Goal: Task Accomplishment & Management: Use online tool/utility

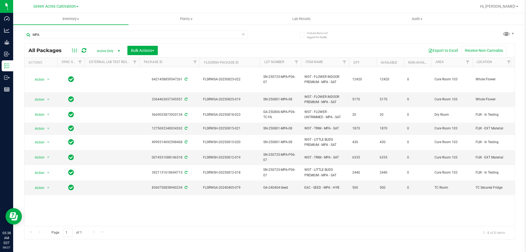
type input "MPA"
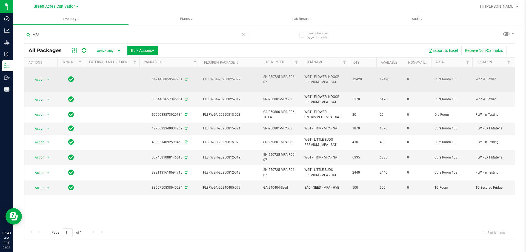
click at [268, 77] on span "SN-250725-MPA-P06-07" at bounding box center [280, 79] width 35 height 10
click at [268, 77] on input "SN-250725-MPA-P06-07" at bounding box center [279, 79] width 39 height 8
paste input "GA-AUG25MPA01"
click at [267, 80] on input "GA-AUG25MPA01" at bounding box center [279, 79] width 39 height 8
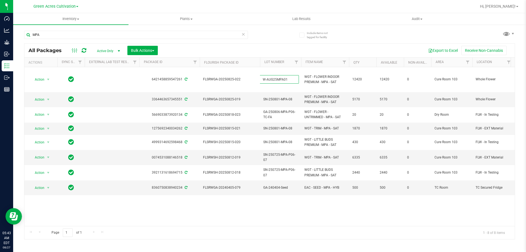
type input "W-AUG25MPA01"
click at [258, 50] on div "All Packages Active Only Active Only Lab Samples Locked All External Internal B…" at bounding box center [269, 141] width 491 height 196
click at [121, 33] on input "MPA" at bounding box center [136, 35] width 224 height 8
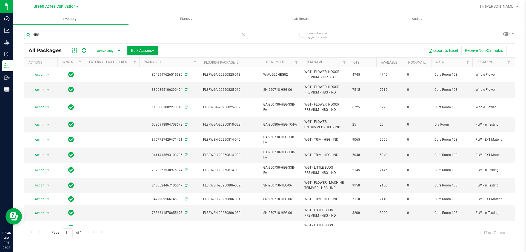
click at [59, 37] on input "HBG" at bounding box center [136, 35] width 224 height 8
click at [58, 38] on input "HBG" at bounding box center [136, 35] width 224 height 8
click at [58, 36] on input "HBG" at bounding box center [136, 35] width 224 height 8
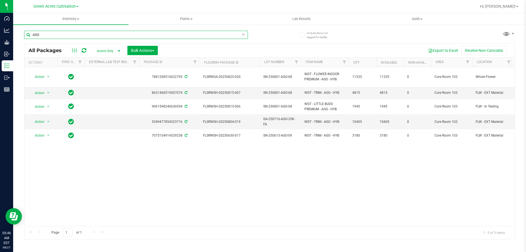
type input "AGO"
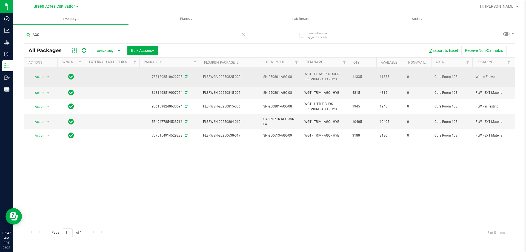
click at [279, 75] on span "SN-250801-AGO-08" at bounding box center [280, 76] width 35 height 5
click at [279, 75] on input "SN-250801-AGO-08" at bounding box center [279, 77] width 39 height 8
type input "W-AUG25AGO02"
click at [277, 47] on div "All Packages Active Only Active Only Lab Samples Locked All External Internal B…" at bounding box center [269, 141] width 491 height 196
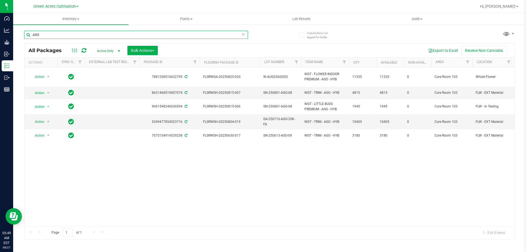
click at [177, 31] on input "AGO" at bounding box center [136, 35] width 224 height 8
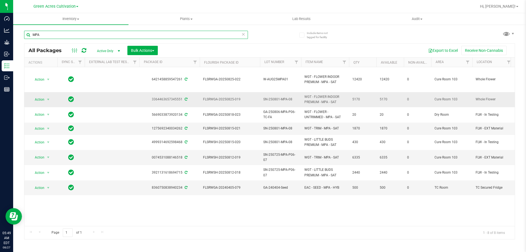
type input "MPA"
click at [279, 98] on span "SN-250801-MPA-08" at bounding box center [280, 99] width 35 height 5
click at [279, 98] on input "SN-250801-MPA-08" at bounding box center [279, 99] width 39 height 8
type input "W-AUG25MFU03"
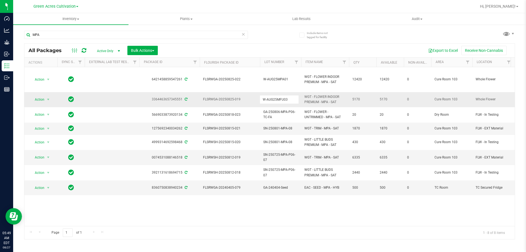
click at [263, 47] on div "All Packages Active Only Active Only Lab Samples Locked All External Internal B…" at bounding box center [269, 141] width 491 height 196
click at [278, 98] on span "W-AUG25MFU03" at bounding box center [280, 99] width 35 height 5
click at [278, 98] on input "W-AUG25MFU03" at bounding box center [279, 99] width 39 height 8
click at [266, 98] on input "GA-AUG25MPA02" at bounding box center [279, 99] width 39 height 8
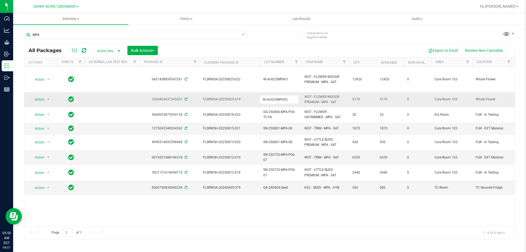
drag, startPoint x: 290, startPoint y: 97, endPoint x: 259, endPoint y: 102, distance: 31.9
type input "W-AUG25MPA02"
click at [269, 6] on div at bounding box center [287, 6] width 378 height 11
click at [90, 34] on input "MPA" at bounding box center [136, 35] width 224 height 8
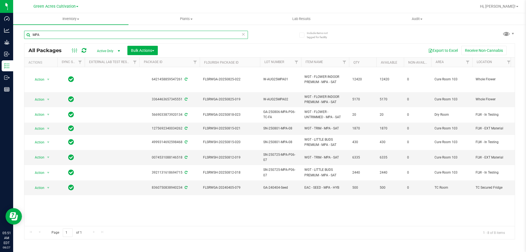
click at [90, 34] on input "MPA" at bounding box center [136, 35] width 224 height 8
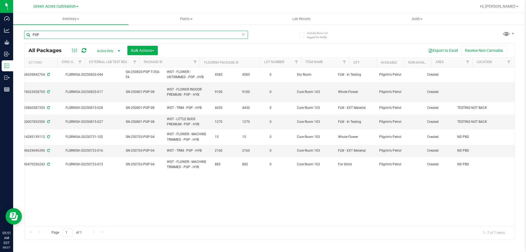
scroll to position [0, 157]
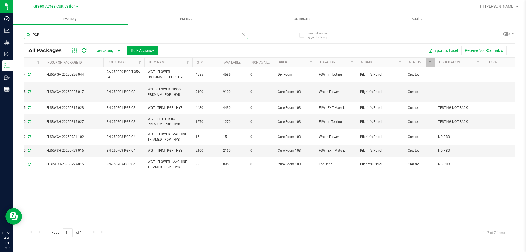
type input "PGP"
click at [126, 92] on span "SN-250801-PGP-08" at bounding box center [124, 91] width 35 height 5
click at [126, 92] on input "SN-250801-PGP-08" at bounding box center [122, 92] width 39 height 8
click at [110, 92] on input "GA-AUG25PGP02" at bounding box center [122, 92] width 39 height 8
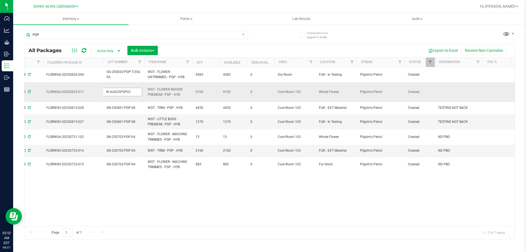
drag, startPoint x: 128, startPoint y: 91, endPoint x: 125, endPoint y: 92, distance: 3.4
click at [105, 96] on input "W-AUG25PGP02" at bounding box center [122, 92] width 39 height 8
click at [136, 90] on input "W-AUG25PGP02" at bounding box center [122, 92] width 39 height 8
drag, startPoint x: 132, startPoint y: 91, endPoint x: 106, endPoint y: 94, distance: 26.7
click at [106, 94] on input "W-AUG25PGP02" at bounding box center [122, 92] width 39 height 8
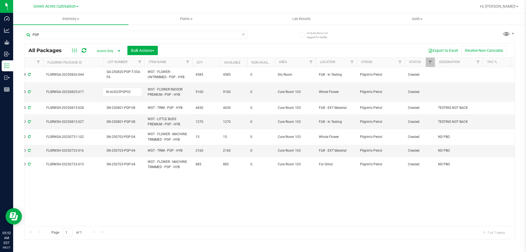
type input "W-AUG25PGP02"
click at [244, 184] on div "All Packages Active Only Active Only Lab Samples Locked All External Internal B…" at bounding box center [269, 141] width 491 height 196
click at [91, 34] on input "PGP" at bounding box center [136, 35] width 224 height 8
click at [91, 33] on input "PGP" at bounding box center [136, 35] width 224 height 8
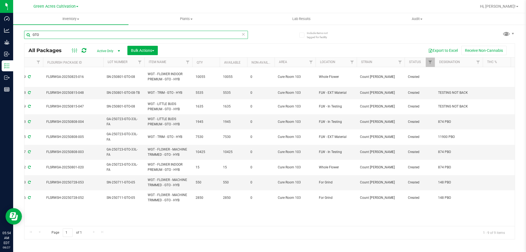
type input "GTO"
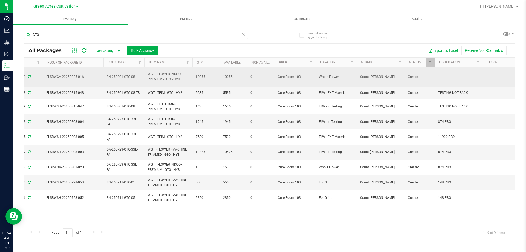
click at [371, 78] on span "Count [PERSON_NAME]" at bounding box center [380, 76] width 41 height 5
click at [371, 77] on span "Count [PERSON_NAME]" at bounding box center [380, 76] width 41 height 5
copy tr "Count [PERSON_NAME]"
click at [132, 78] on span "SN-250801-GTO-08" at bounding box center [124, 76] width 35 height 5
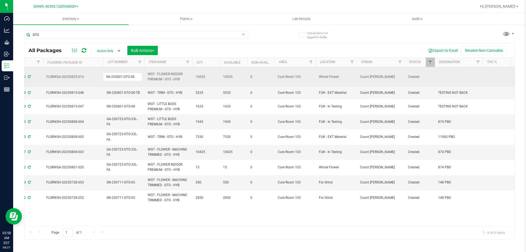
click at [132, 78] on input "SN-250801-GTO-08" at bounding box center [122, 77] width 39 height 8
click at [111, 79] on input "GA-AUG25GTO01" at bounding box center [122, 77] width 39 height 8
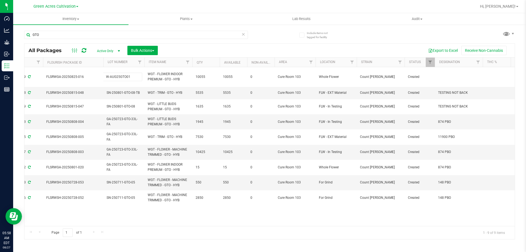
type input "W-AUG25GTO01"
click at [202, 44] on div "All Packages Active Only Active Only Lab Samples Locked All External Internal B…" at bounding box center [269, 141] width 491 height 196
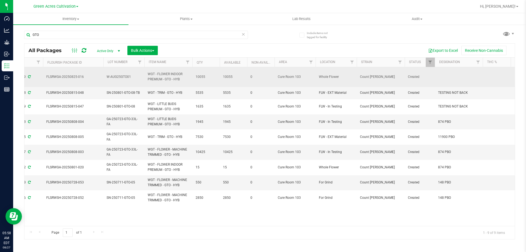
click at [129, 77] on span "W-AUG25GTO01" at bounding box center [124, 76] width 35 height 5
click at [129, 77] on input "W-AUG25GTO01" at bounding box center [122, 77] width 39 height 8
drag, startPoint x: 262, startPoint y: 6, endPoint x: 258, endPoint y: 6, distance: 4.1
click at [262, 6] on div at bounding box center [287, 6] width 378 height 11
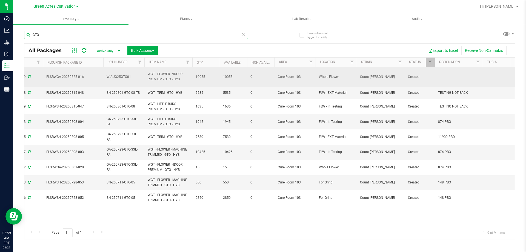
click at [104, 32] on input "GTO" at bounding box center [136, 35] width 224 height 8
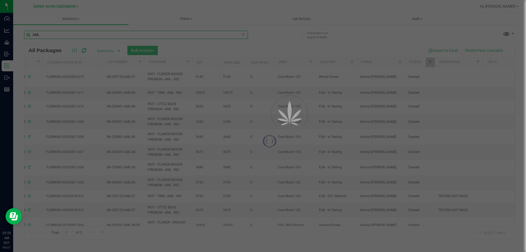
type input "AML"
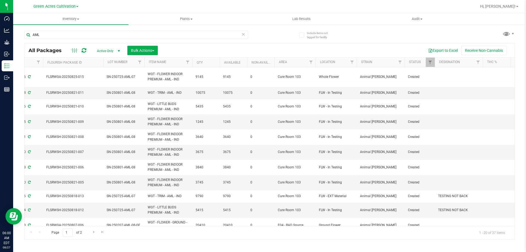
click at [157, 237] on div "Page 1 of 2 1 - 20 of 37 items" at bounding box center [269, 232] width 491 height 13
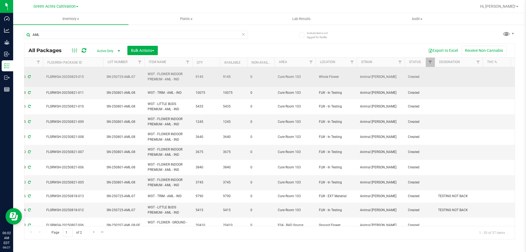
click at [122, 78] on span "SN-250725-AML-07" at bounding box center [124, 76] width 35 height 5
click at [121, 78] on input "SN-250725-AML-07" at bounding box center [122, 77] width 39 height 8
type input "W-AUG25AML07"
click at [194, 45] on div "All Packages Active Only Active Only Lab Samples Locked All External Internal B…" at bounding box center [269, 141] width 491 height 196
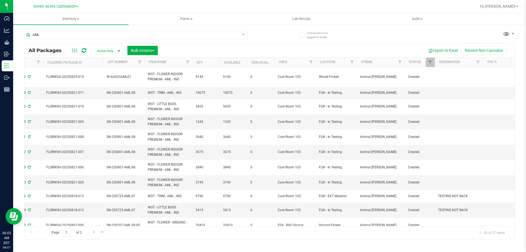
click at [168, 232] on div "Page 1 of 2 1 - 20 of 37 items" at bounding box center [269, 232] width 491 height 13
click at [381, 238] on div "Page 1 of 2 1 - 20 of 37 items" at bounding box center [269, 232] width 491 height 13
click at [200, 36] on input "AML" at bounding box center [136, 35] width 224 height 8
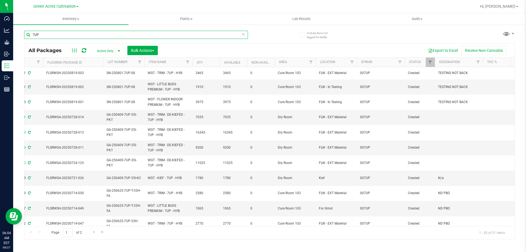
type input "7UP"
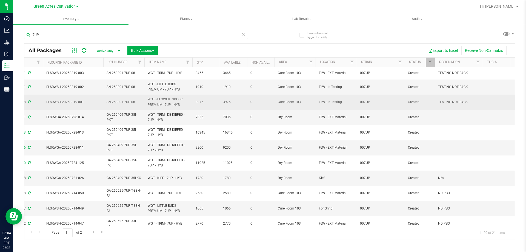
click at [118, 103] on span "SN-250801-7UP-08" at bounding box center [124, 101] width 35 height 5
click at [117, 103] on input "SN-250801-7UP-08" at bounding box center [122, 102] width 39 height 8
click at [110, 103] on input "GA-AUG257UP01" at bounding box center [122, 102] width 39 height 8
type input "W-AUG257UP01"
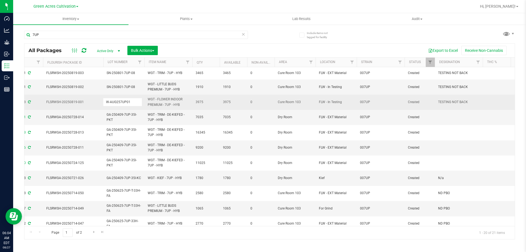
drag, startPoint x: 133, startPoint y: 102, endPoint x: 98, endPoint y: 108, distance: 34.7
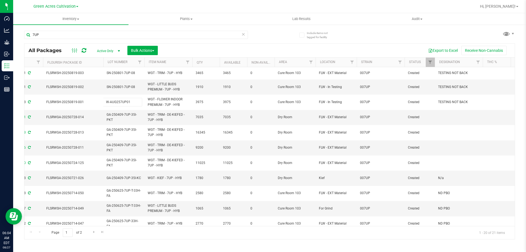
click at [188, 47] on div "All Packages Active Only Active Only Lab Samples Locked All External Internal B…" at bounding box center [269, 141] width 491 height 196
click at [78, 34] on input "7UP" at bounding box center [136, 35] width 224 height 8
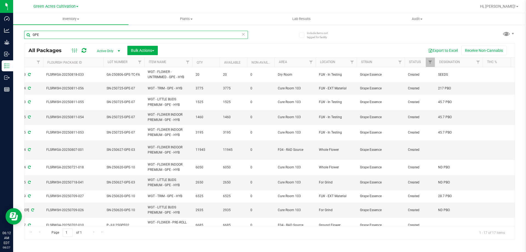
click at [96, 34] on input "GPE" at bounding box center [136, 35] width 224 height 8
paste input "SN-250718-SNP-P03-06"
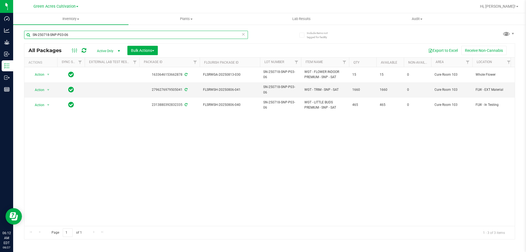
click at [71, 35] on input "SN-250718-SNP-P03-06" at bounding box center [136, 35] width 224 height 8
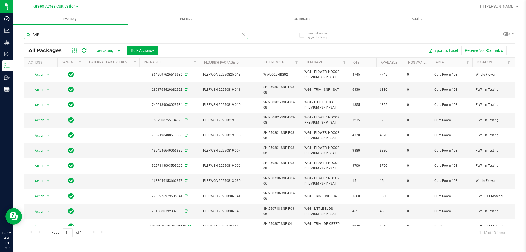
type input "SNP"
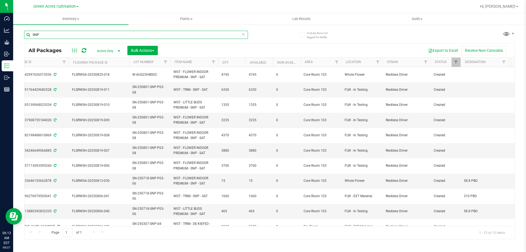
scroll to position [0, 130]
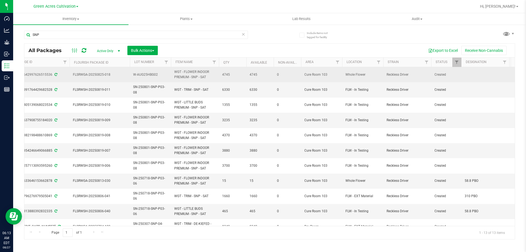
click at [146, 75] on span "W-AUG25HBG02" at bounding box center [150, 74] width 35 height 5
click at [146, 75] on input "W-AUG25HBG02" at bounding box center [149, 74] width 39 height 8
type input "SN-250718-SNP-P03-06-FA"
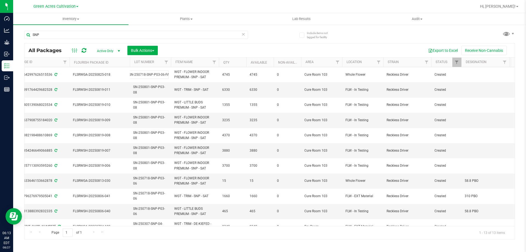
click at [192, 43] on div "All Packages Active Only Active Only Lab Samples Locked All External Internal B…" at bounding box center [269, 141] width 491 height 196
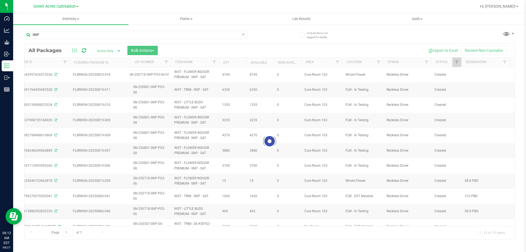
scroll to position [0, 0]
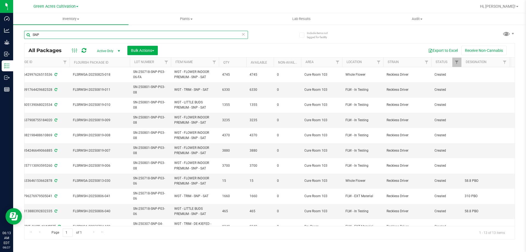
click at [206, 36] on input "SNP" at bounding box center [136, 35] width 224 height 8
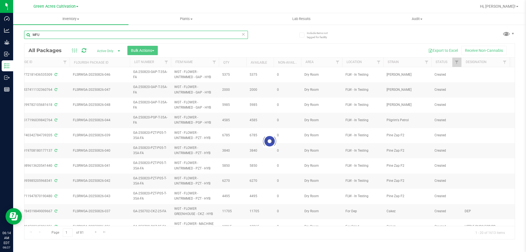
type input "MFU"
